Goal: Communication & Community: Connect with others

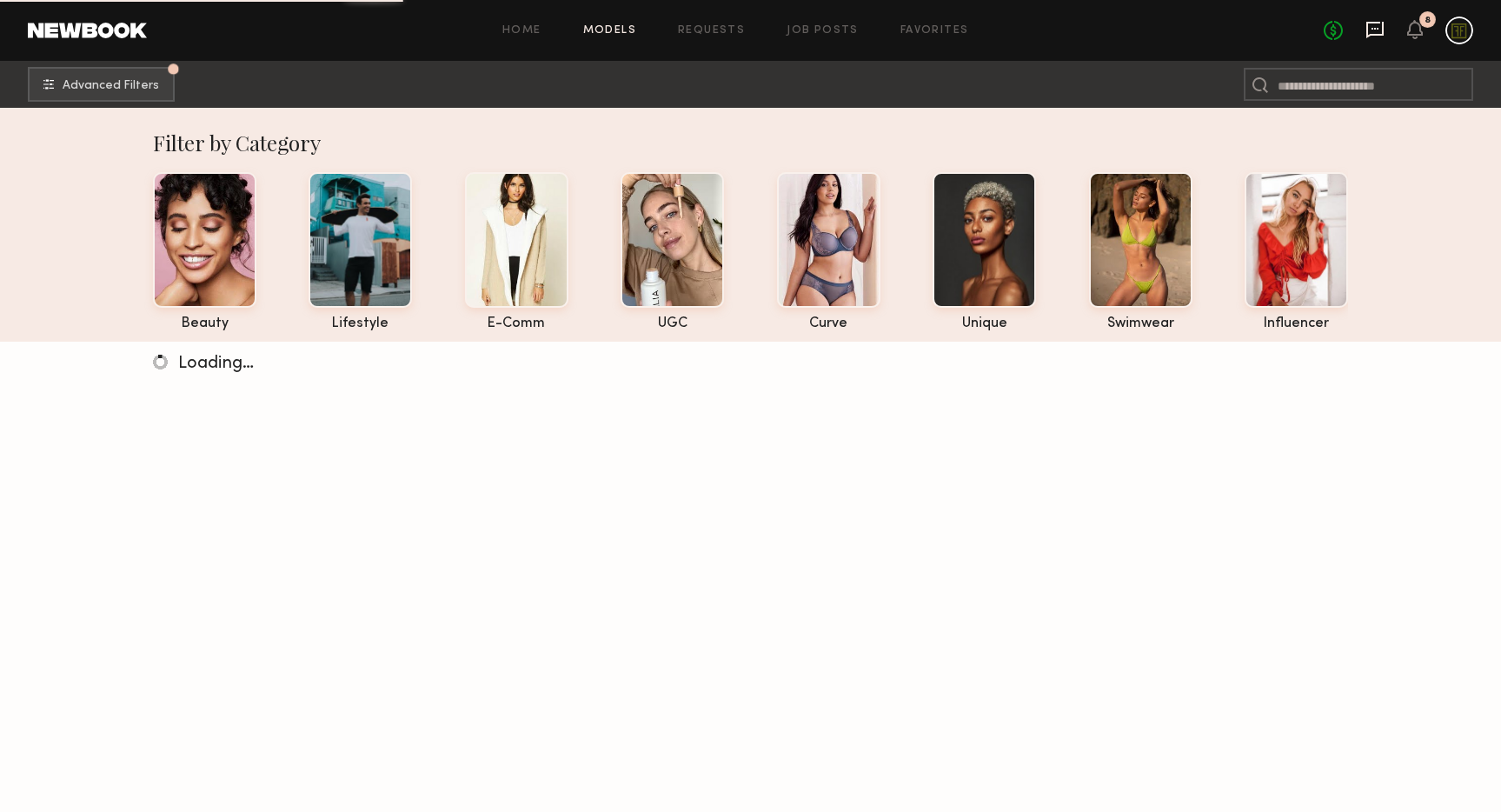
click at [1374, 28] on icon at bounding box center [1374, 29] width 7 height 2
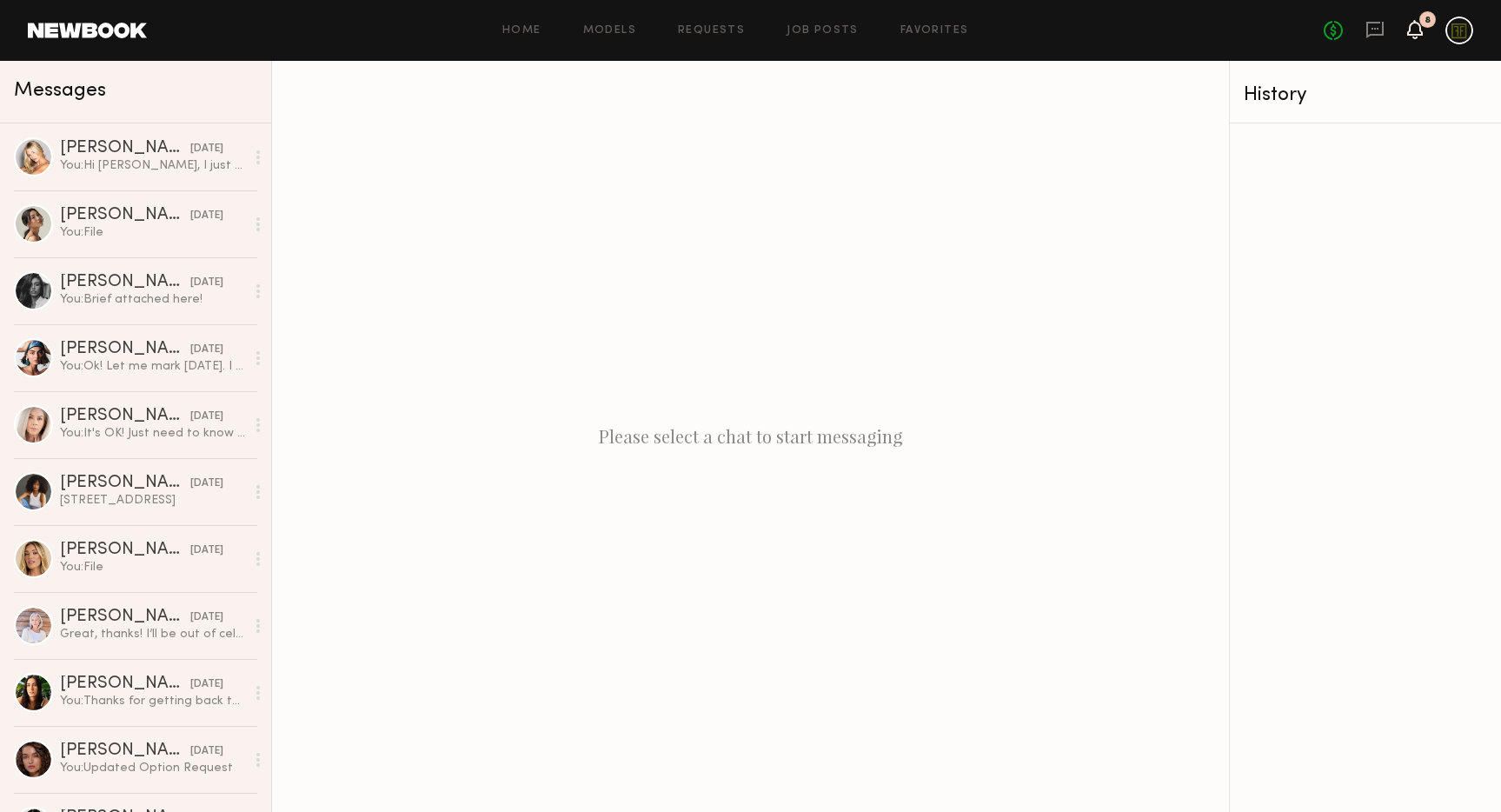
click at [1412, 25] on icon at bounding box center [1415, 29] width 14 height 12
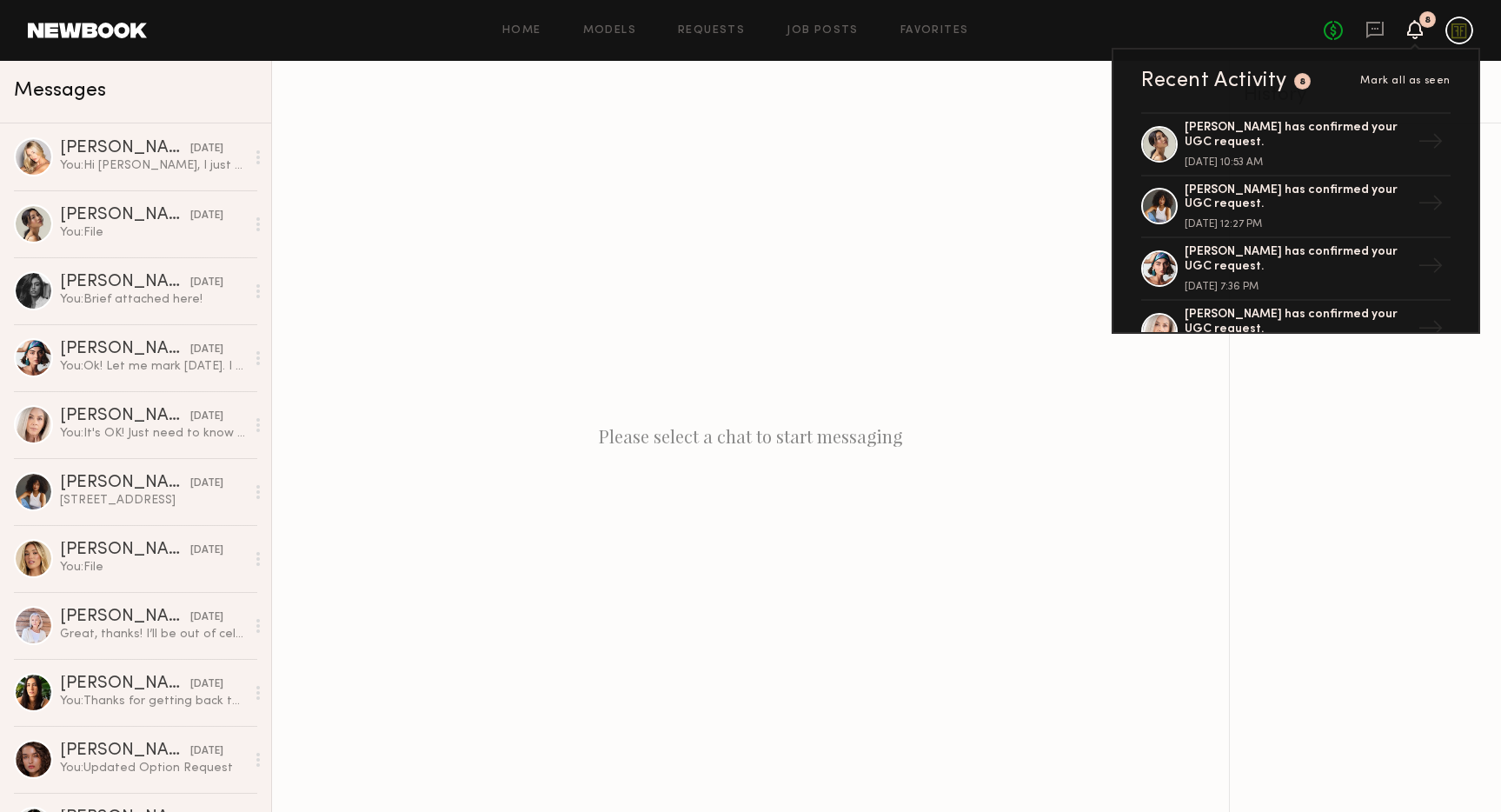
click at [1412, 25] on icon at bounding box center [1415, 29] width 14 height 12
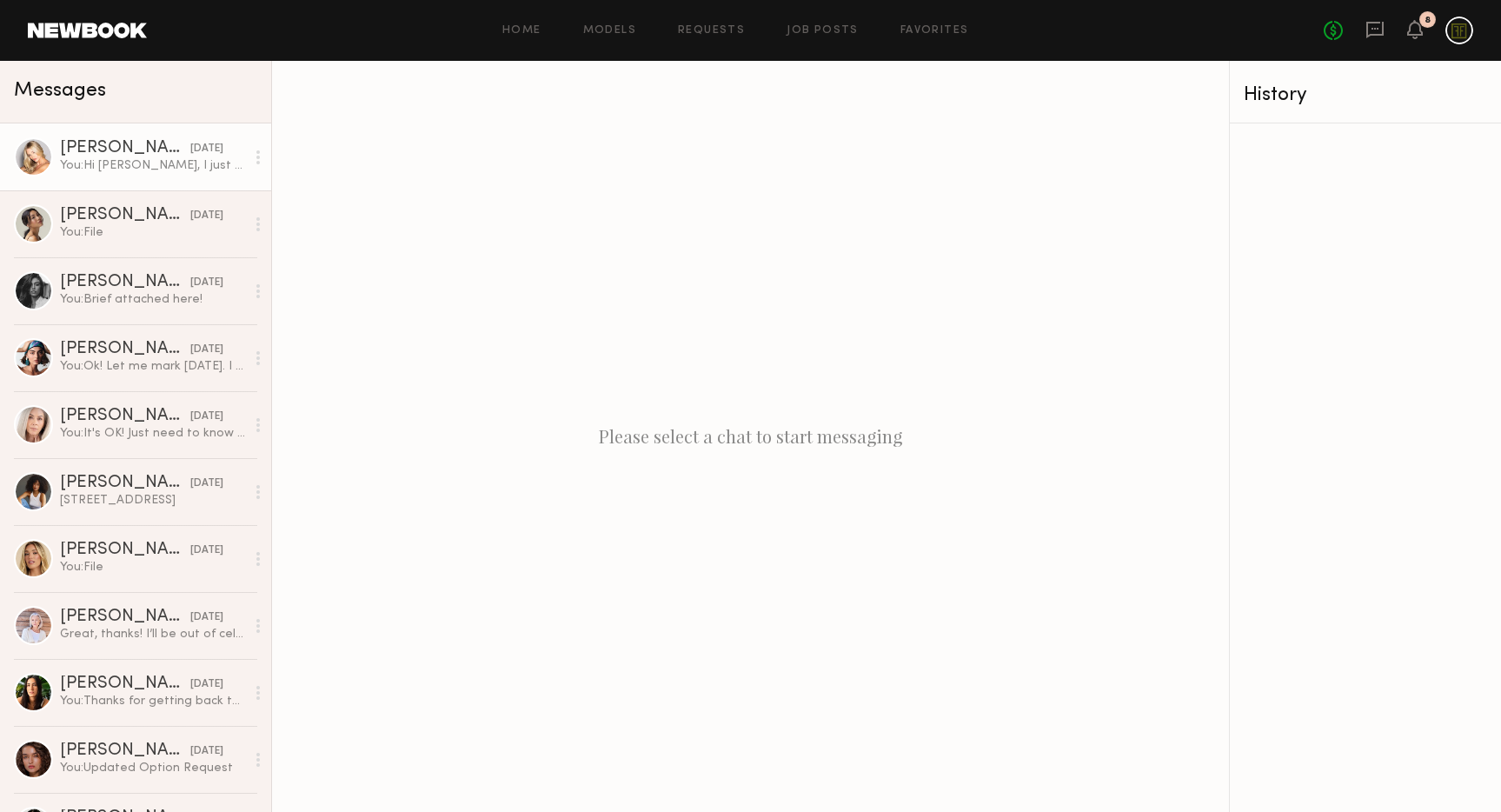
click at [99, 145] on div "[PERSON_NAME]" at bounding box center [124, 149] width 130 height 18
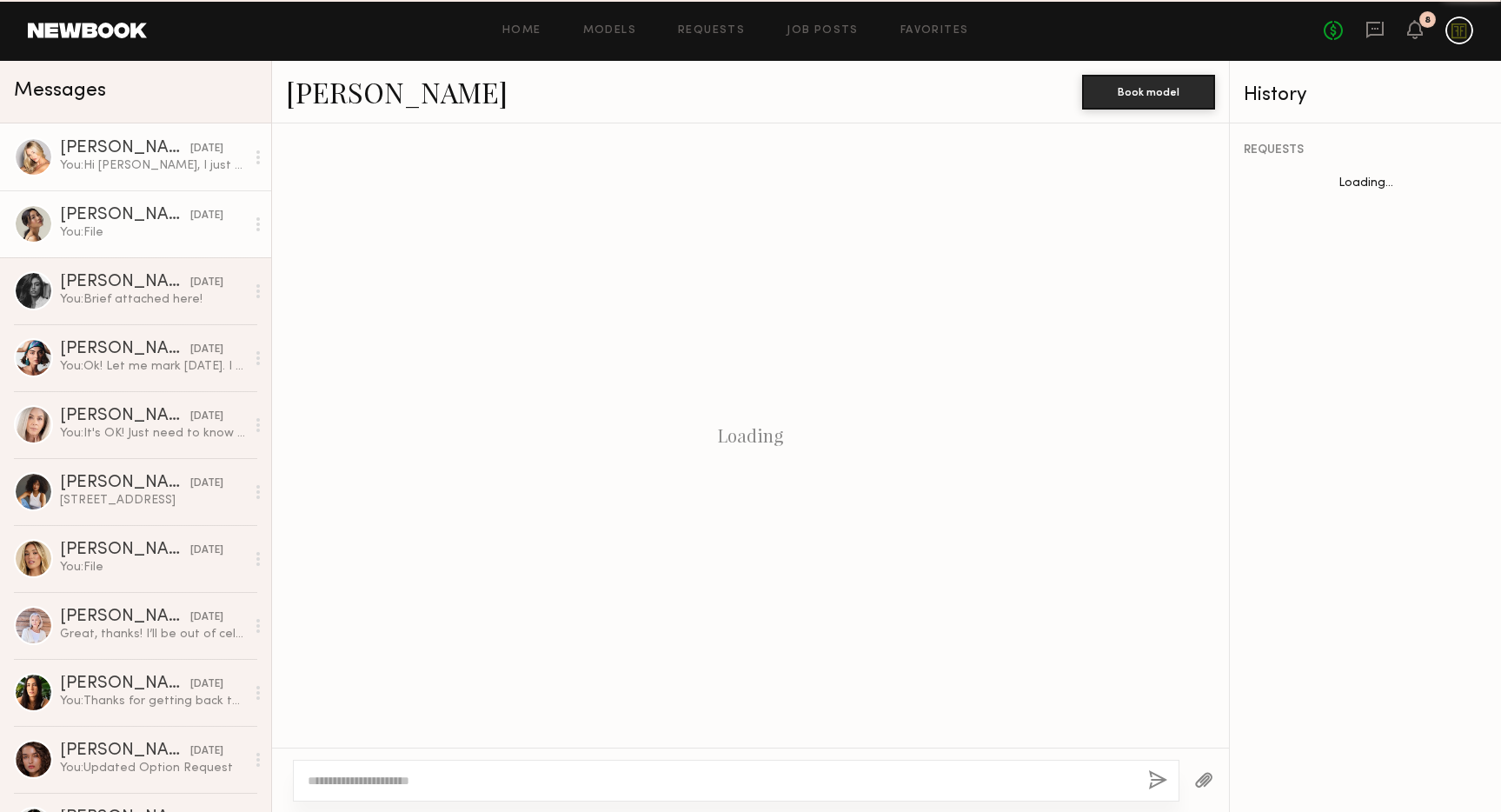
scroll to position [1169, 0]
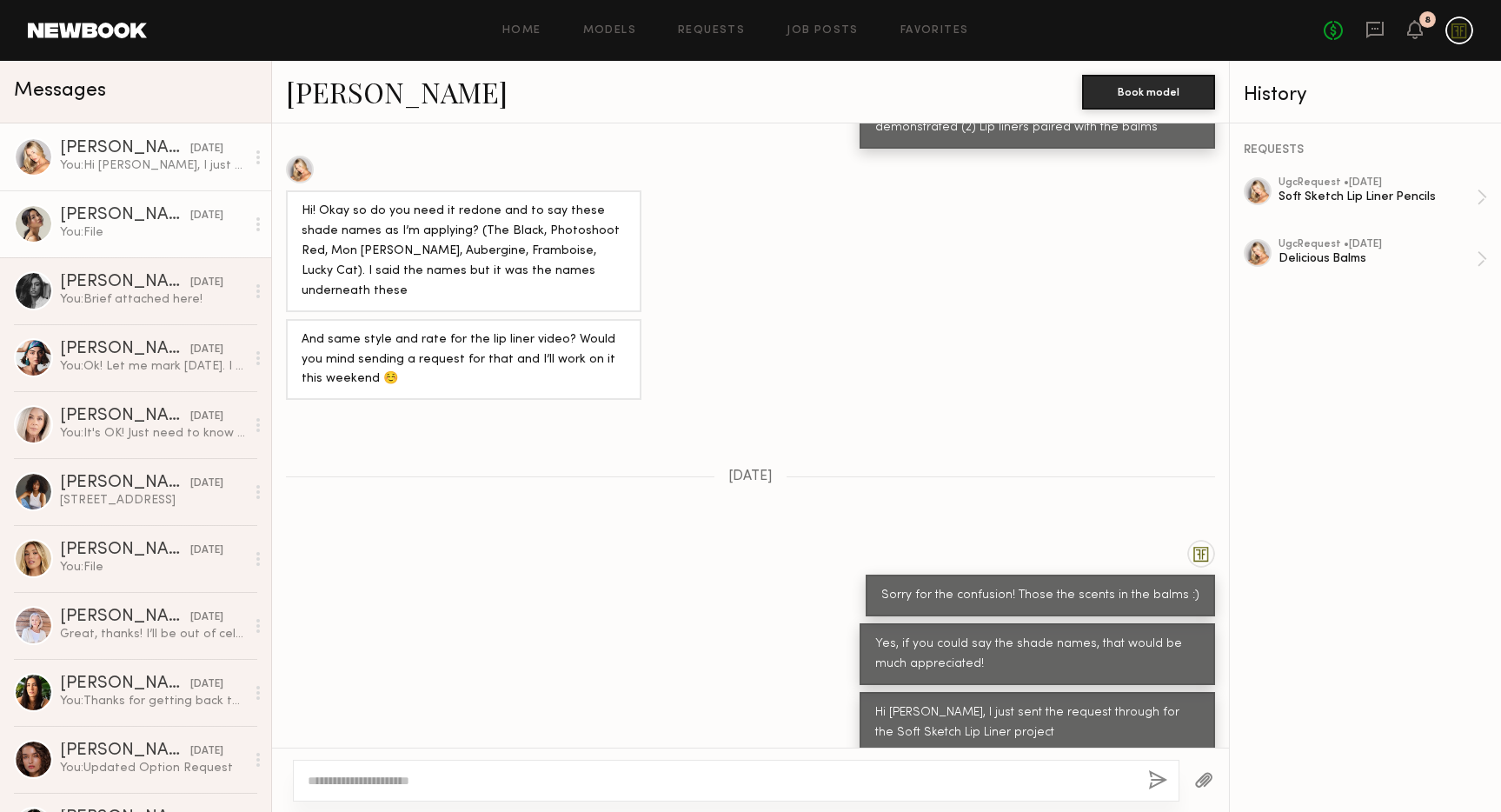
click at [113, 219] on div "[PERSON_NAME]" at bounding box center [124, 216] width 130 height 18
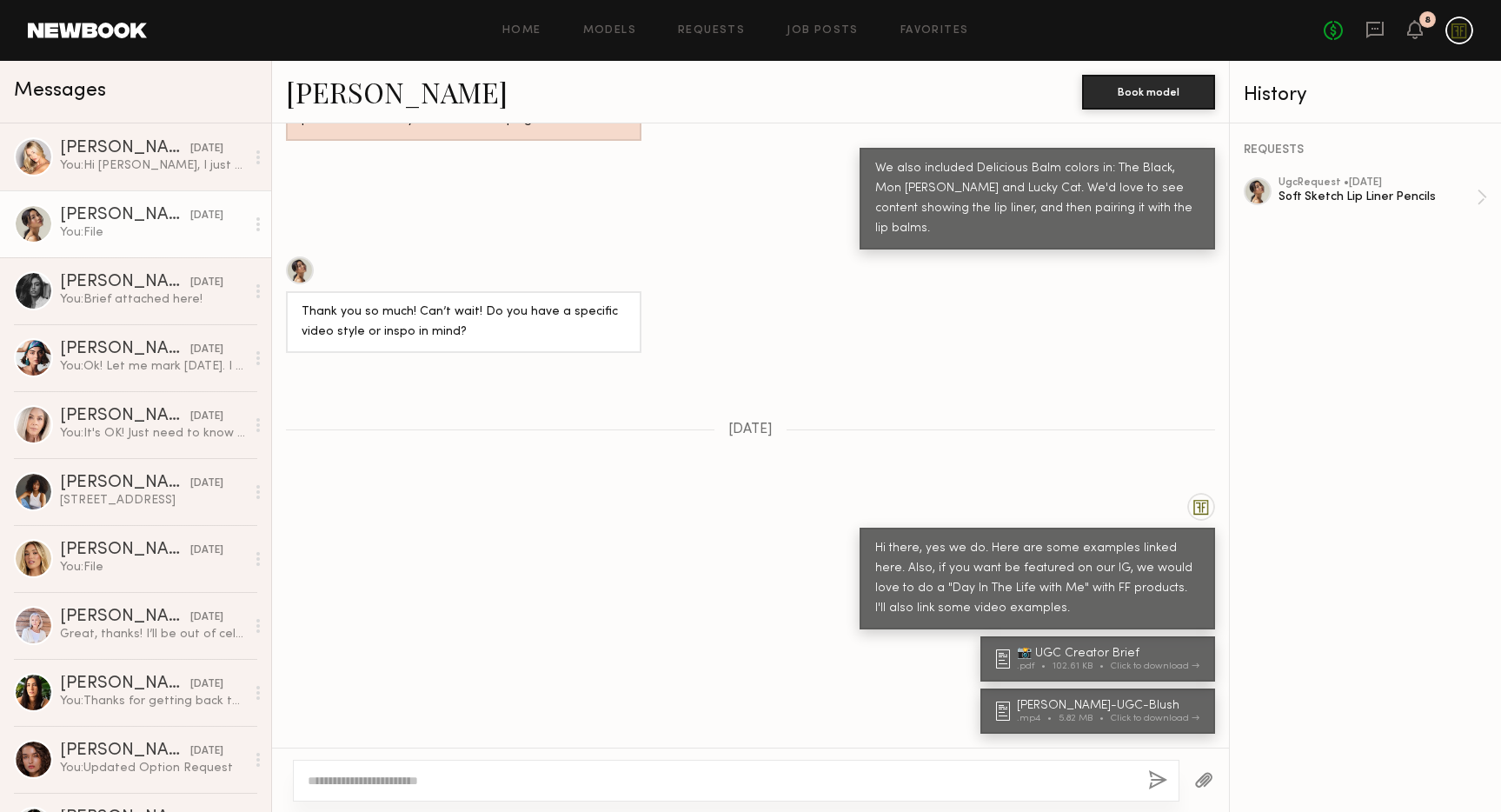
scroll to position [992, 0]
click at [104, 307] on link "[PERSON_NAME] [DATE] You: Brief attached here!" at bounding box center [135, 290] width 271 height 66
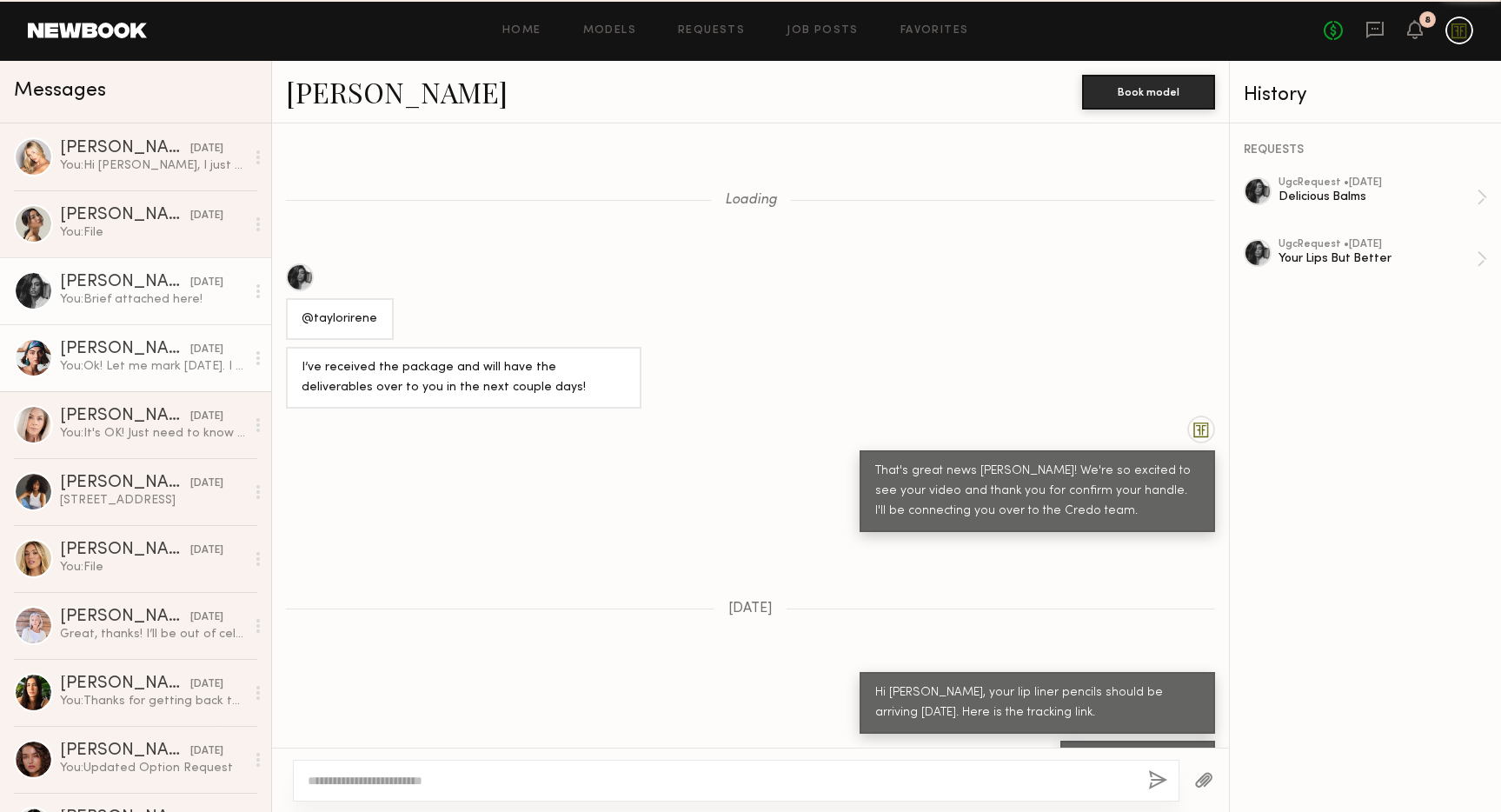
scroll to position [665, 0]
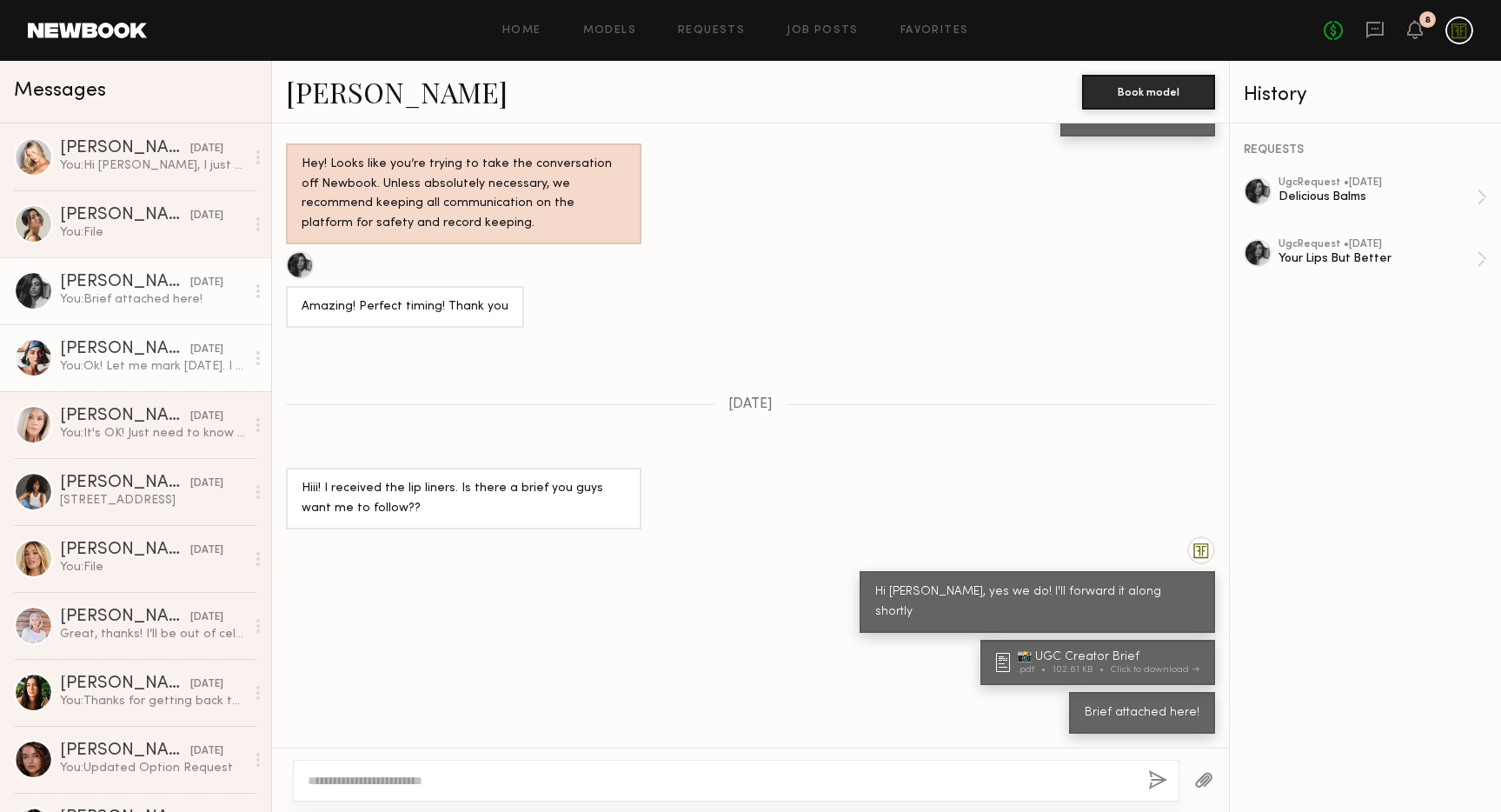
click at [109, 353] on div "[PERSON_NAME]" at bounding box center [124, 350] width 130 height 18
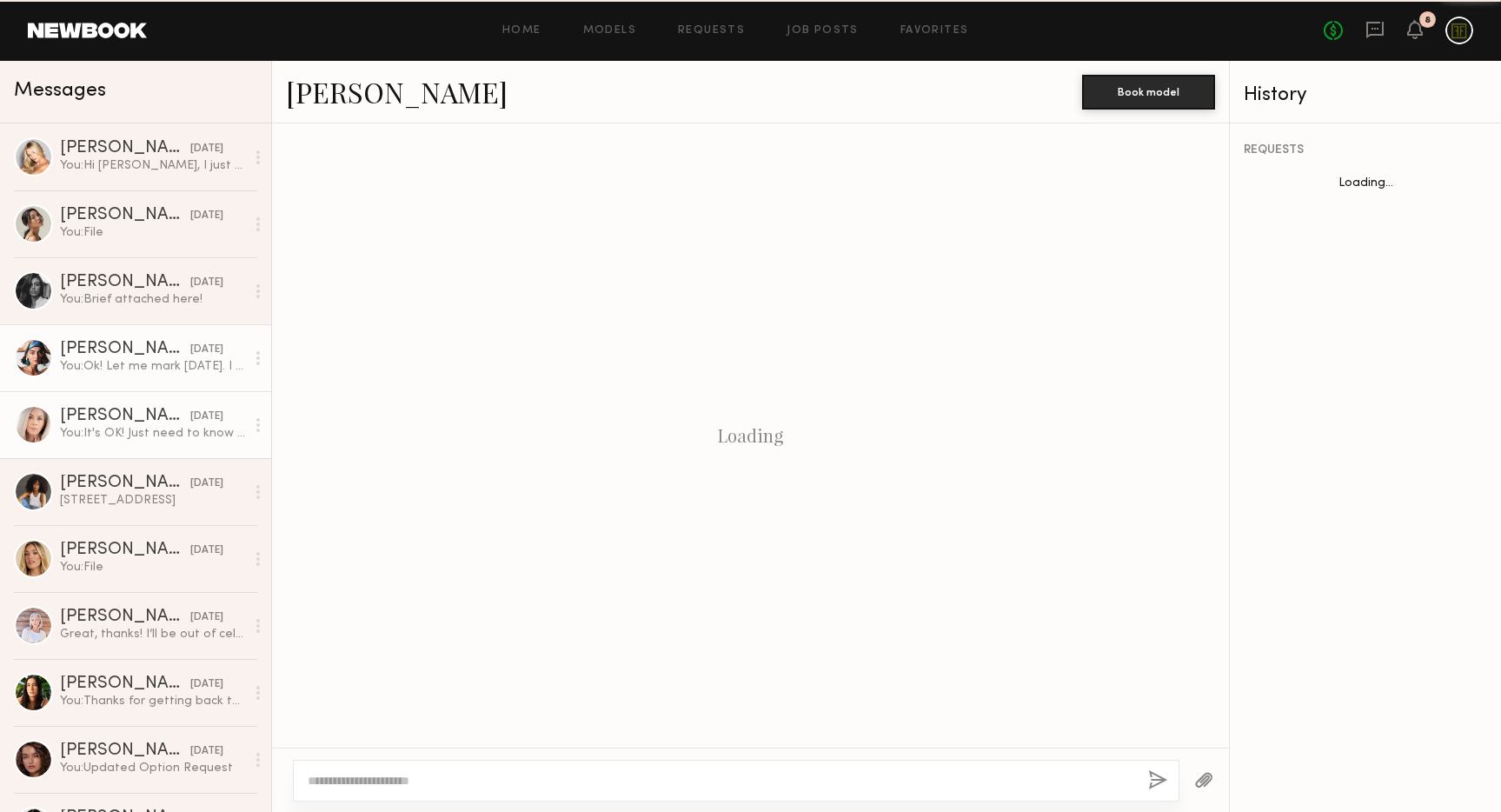
scroll to position [1102, 0]
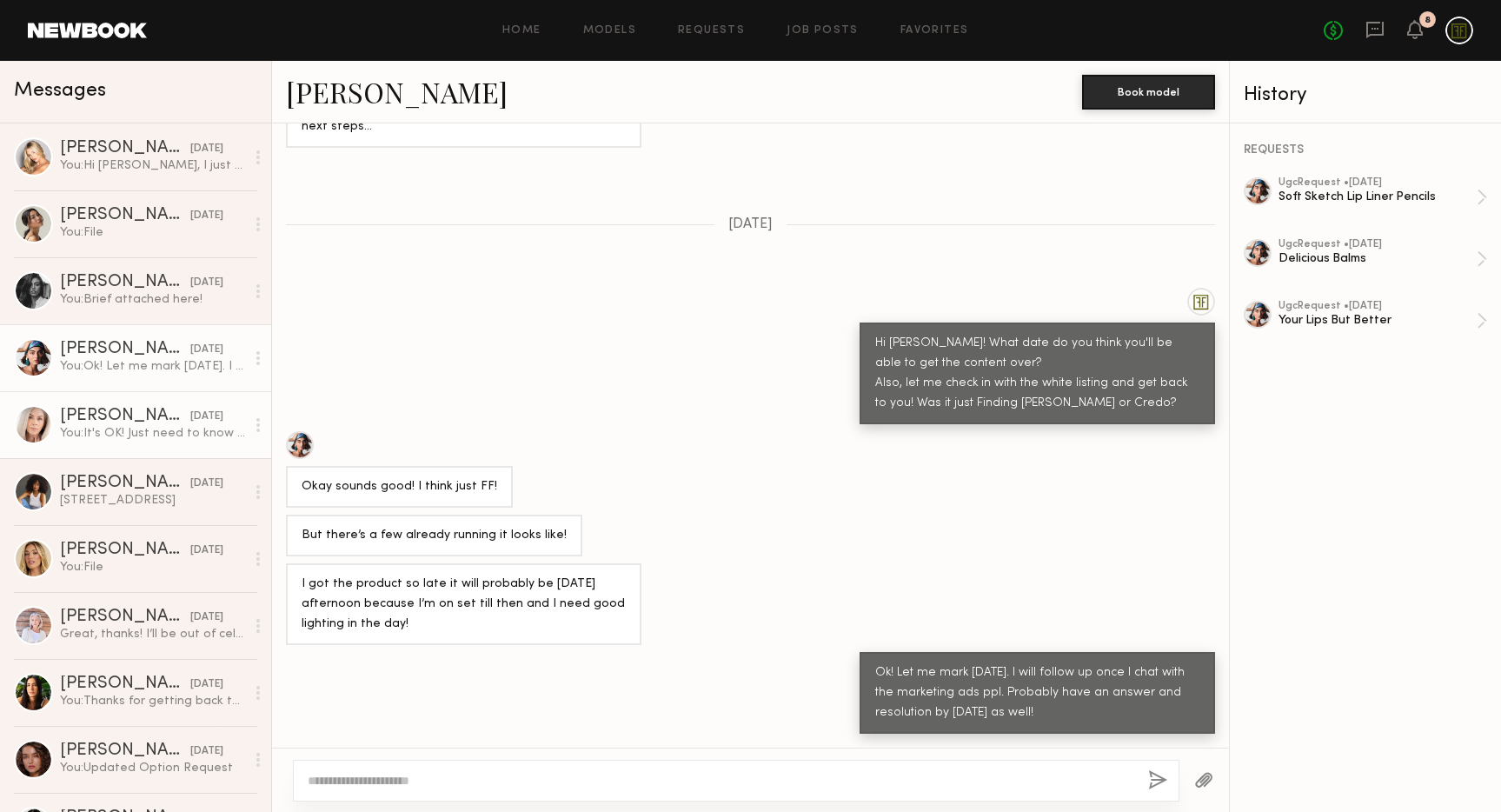
click at [128, 413] on div "[PERSON_NAME]" at bounding box center [124, 416] width 130 height 18
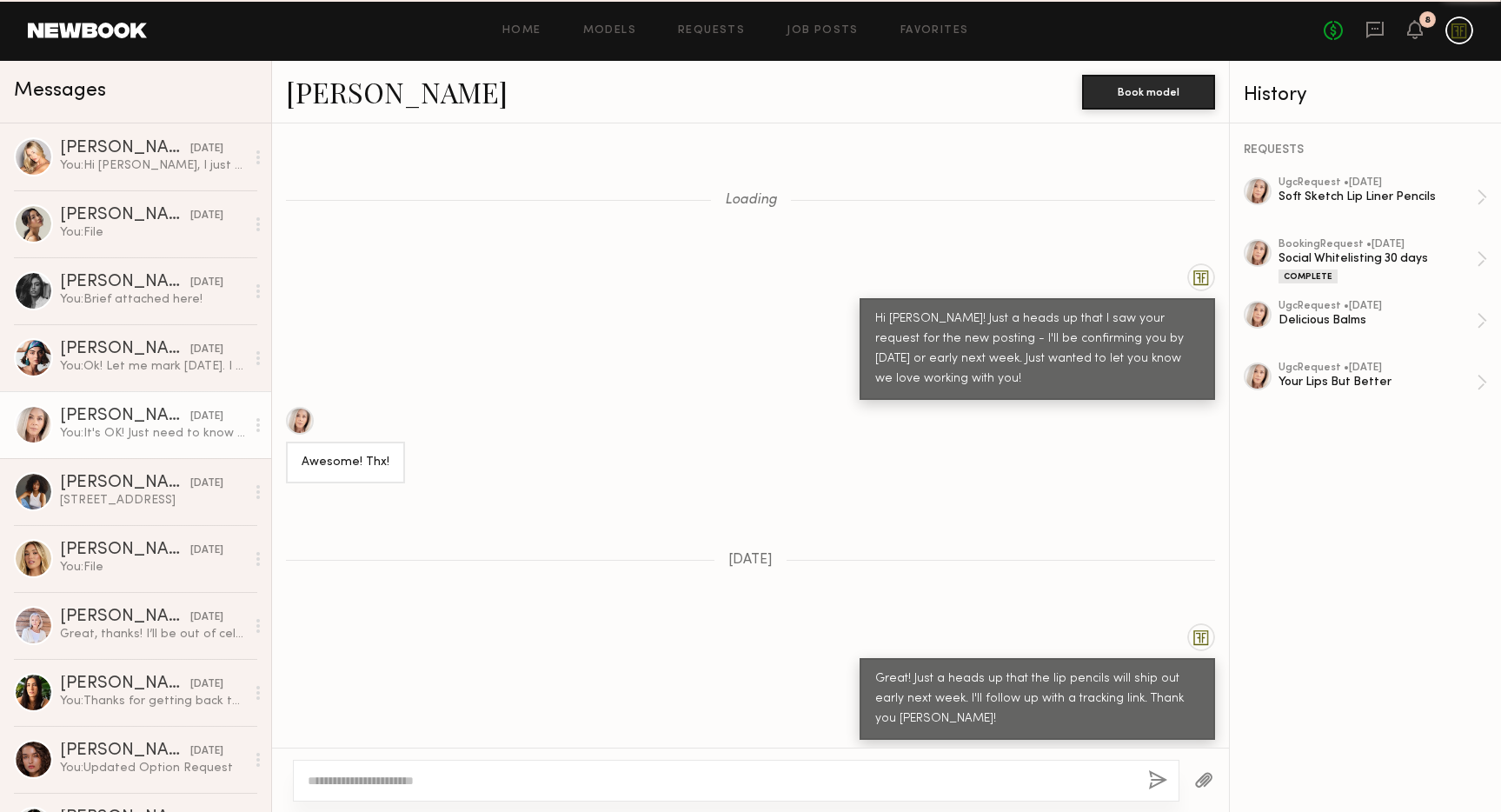
scroll to position [945, 0]
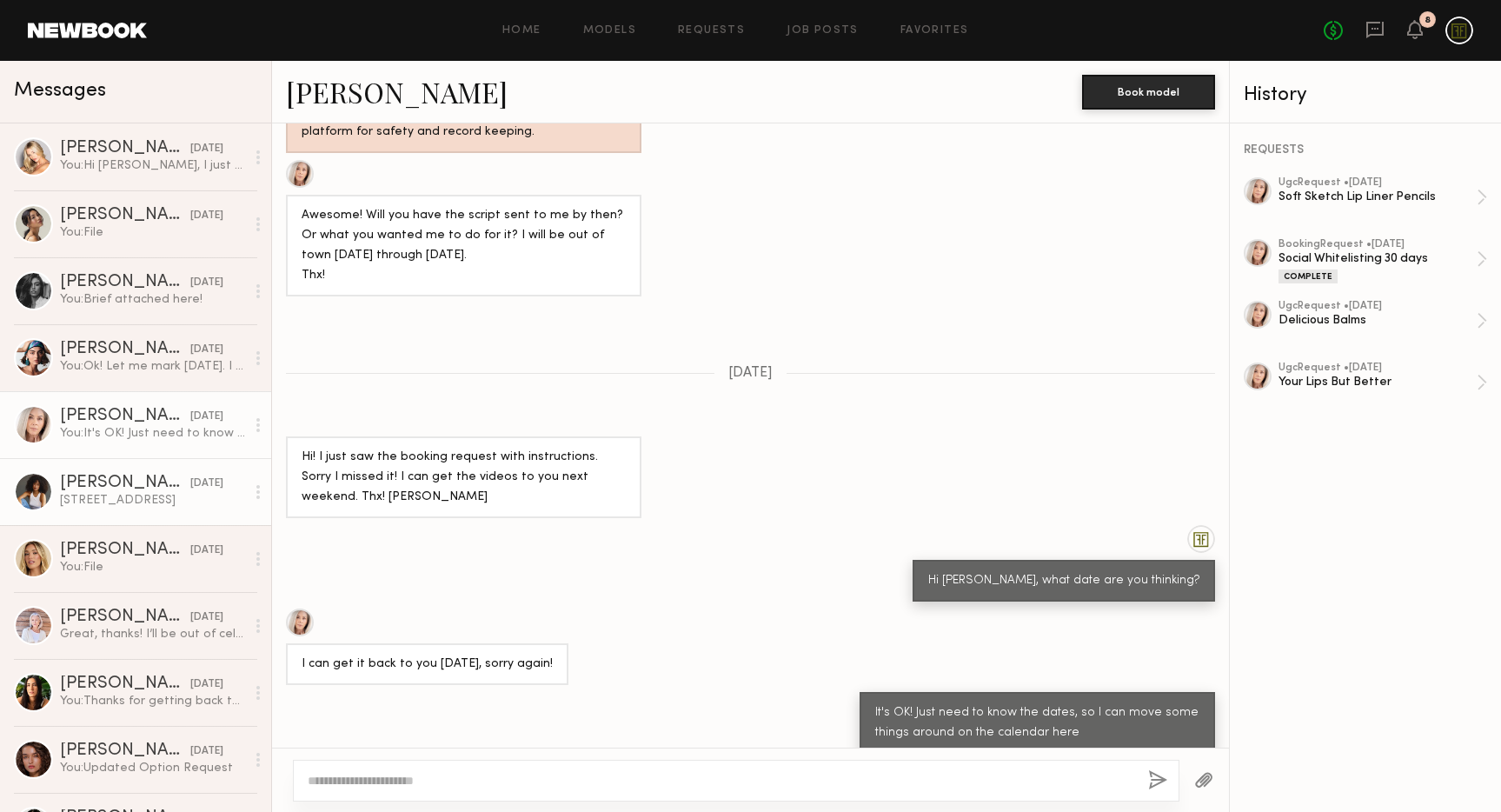
click at [157, 480] on div "[PERSON_NAME]" at bounding box center [124, 484] width 130 height 18
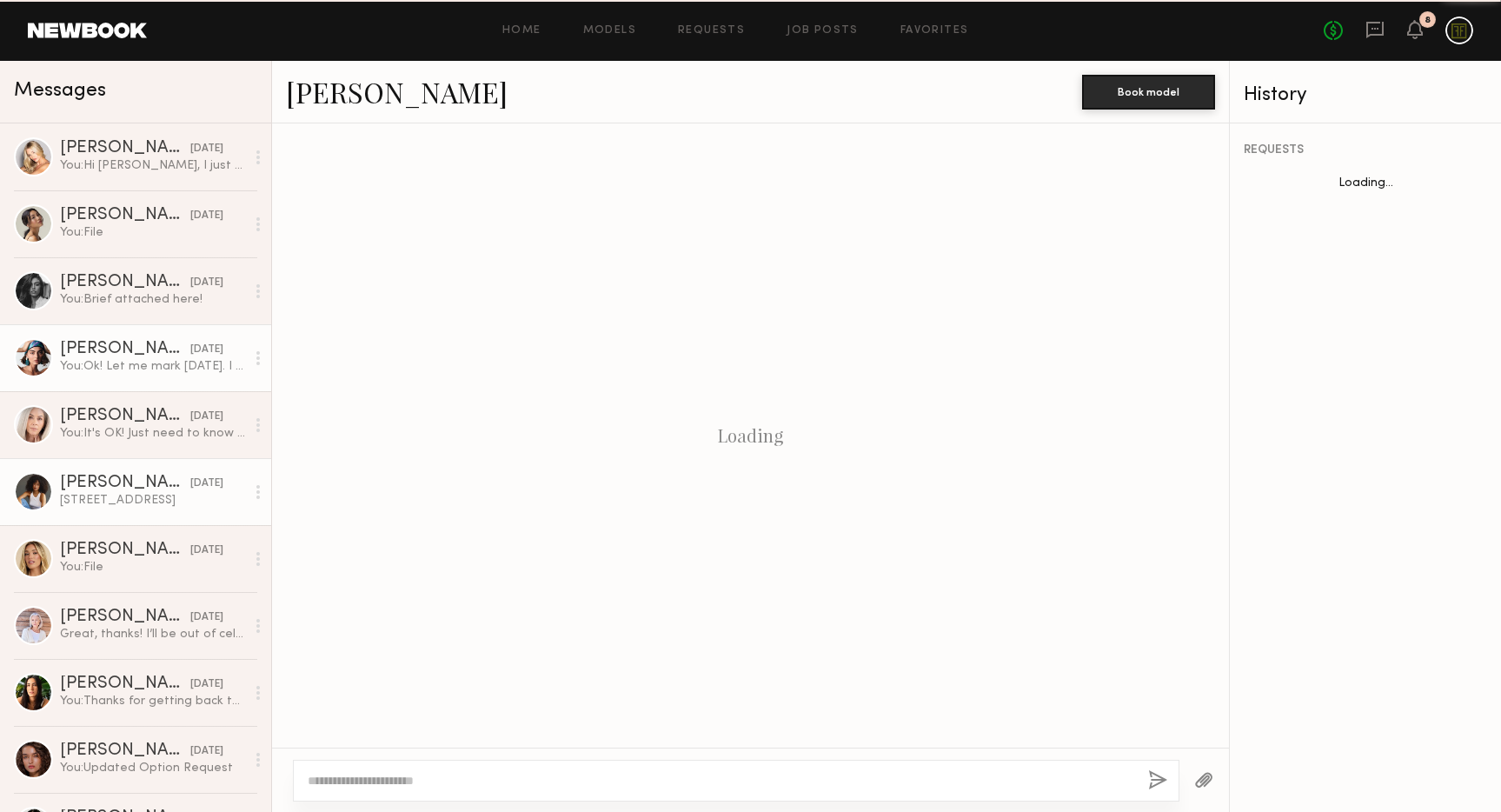
scroll to position [857, 0]
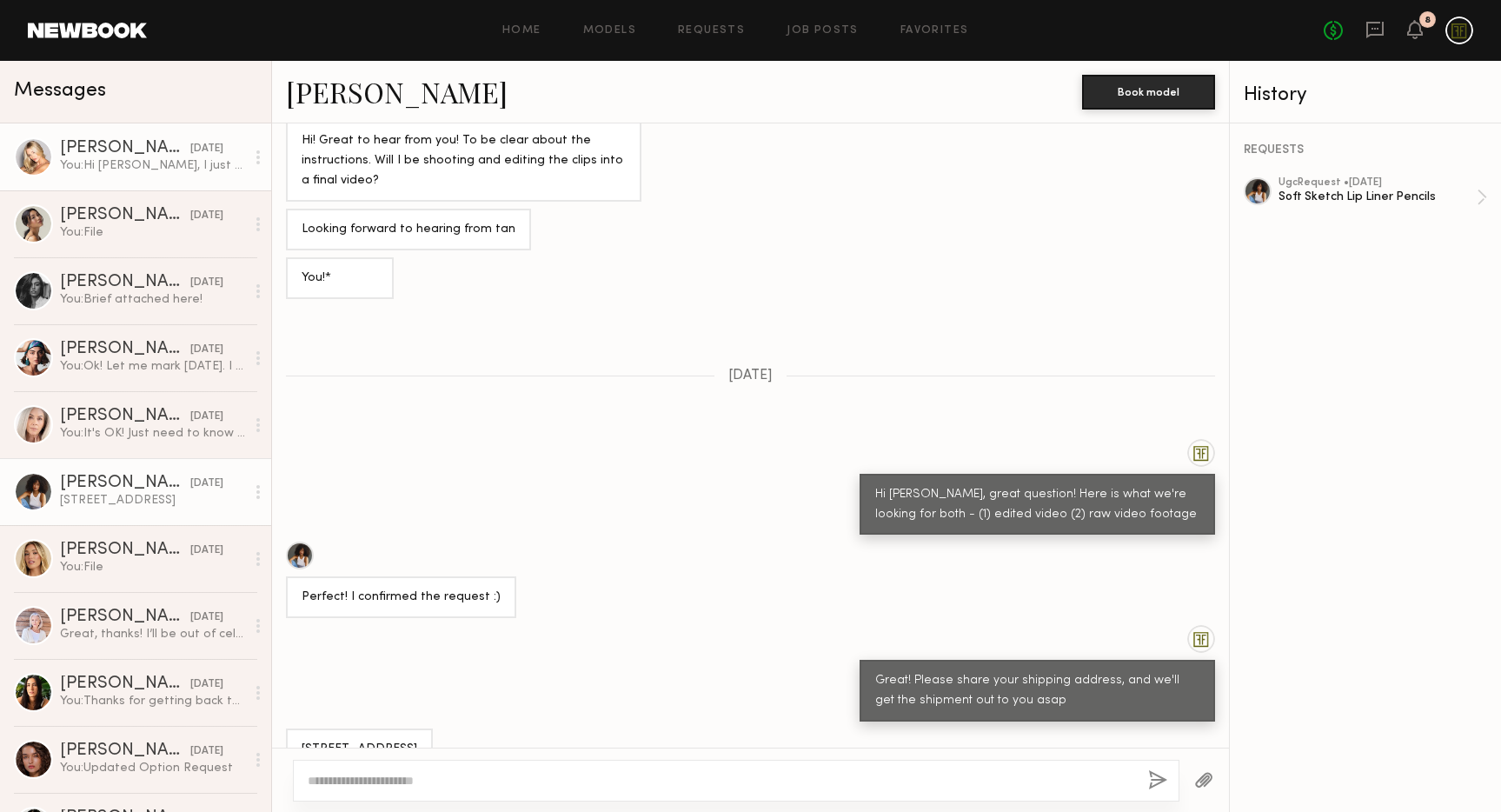
click at [173, 165] on div "You: Hi [PERSON_NAME], I just sent the request through for the Soft Sketch Lip …" at bounding box center [152, 166] width 185 height 17
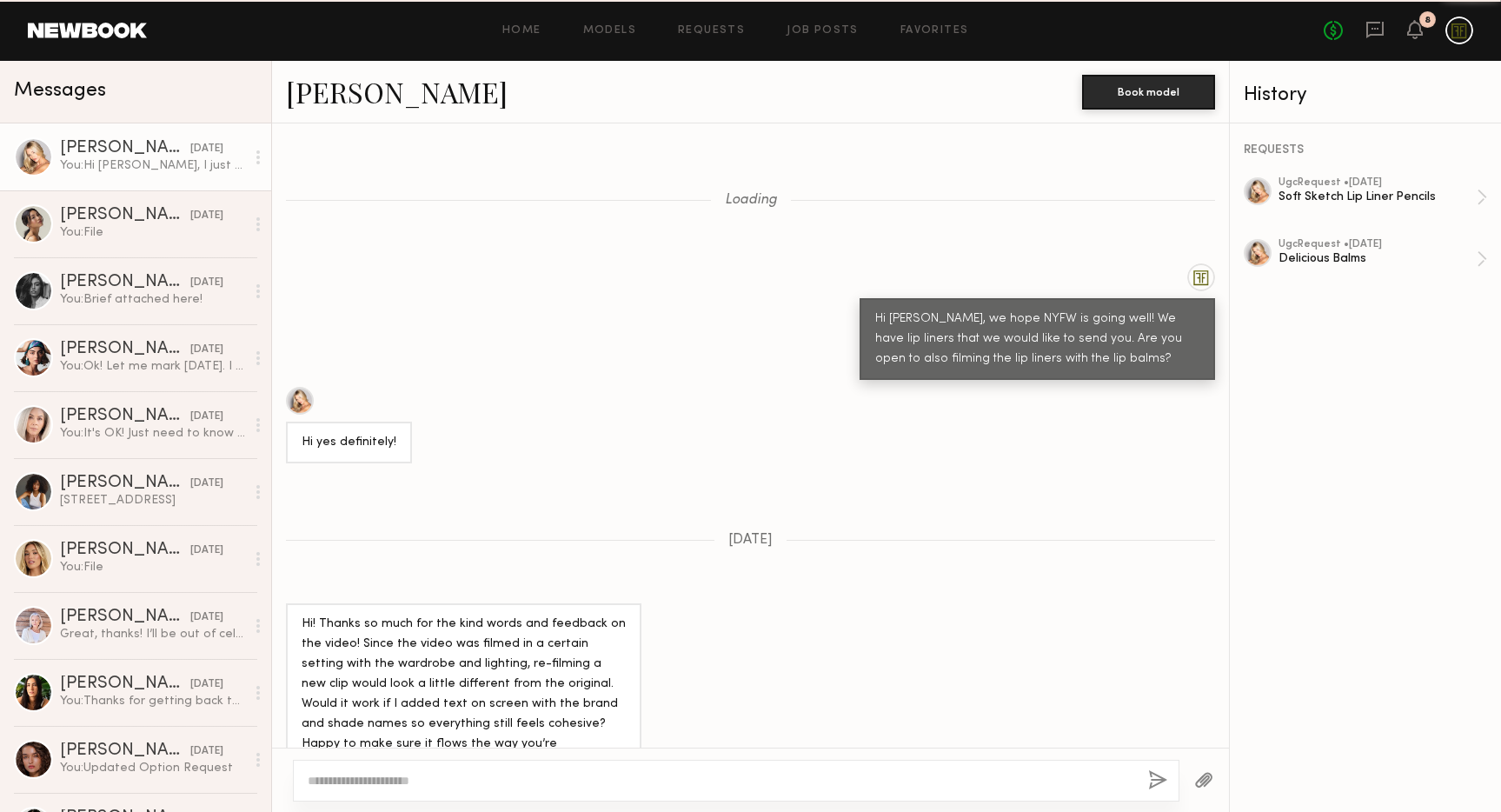
scroll to position [1169, 0]
